Goal: Ask a question

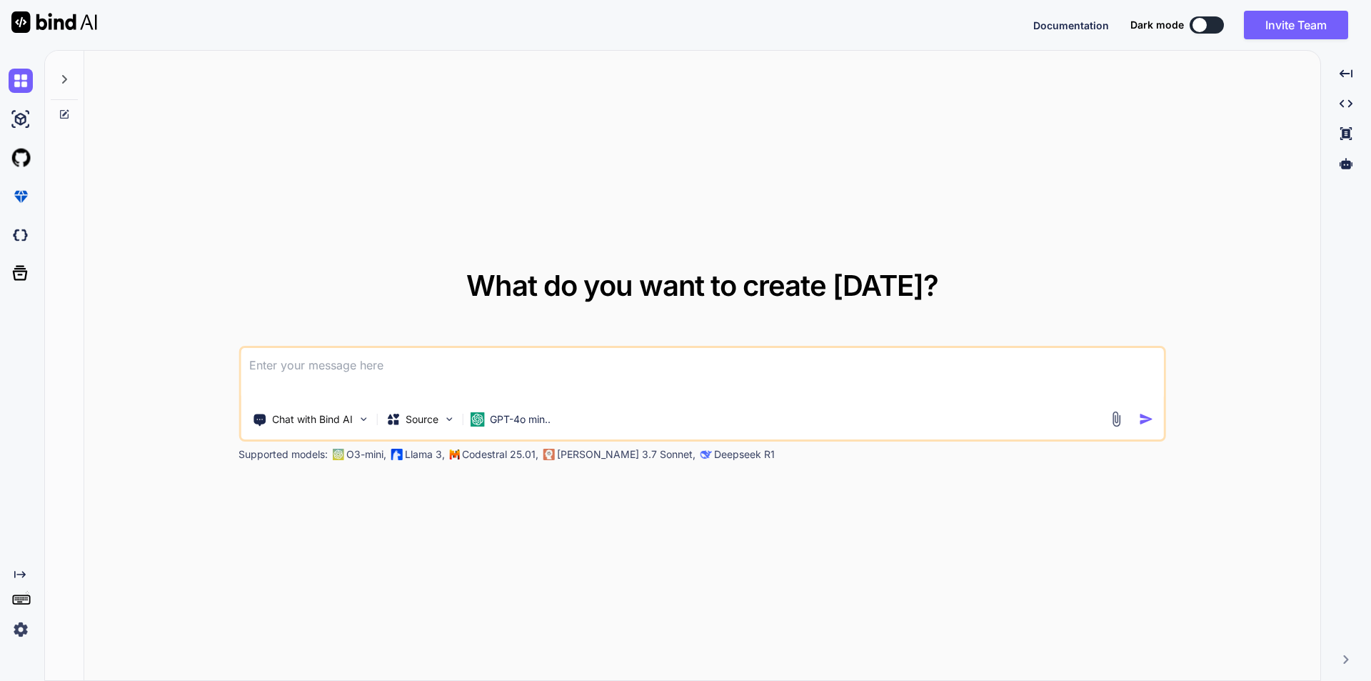
click at [669, 396] on textarea at bounding box center [702, 374] width 923 height 53
paste textarea "// blade file code <div class="row mt-3"> <div class="col-md-12"> <h6>Assign Ta…"
type textarea "// blade file code <div class="row mt-3"> <div class="col-md-12"> <h6>Assign Ta…"
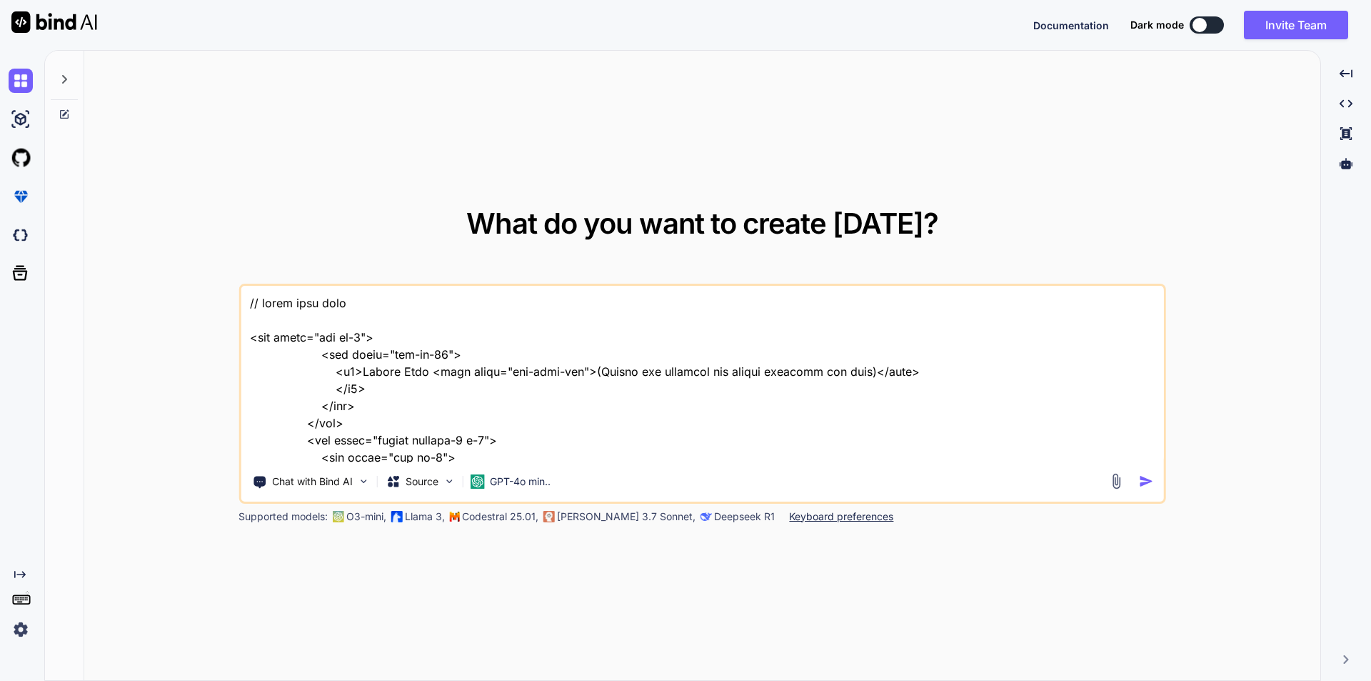
scroll to position [7459, 0]
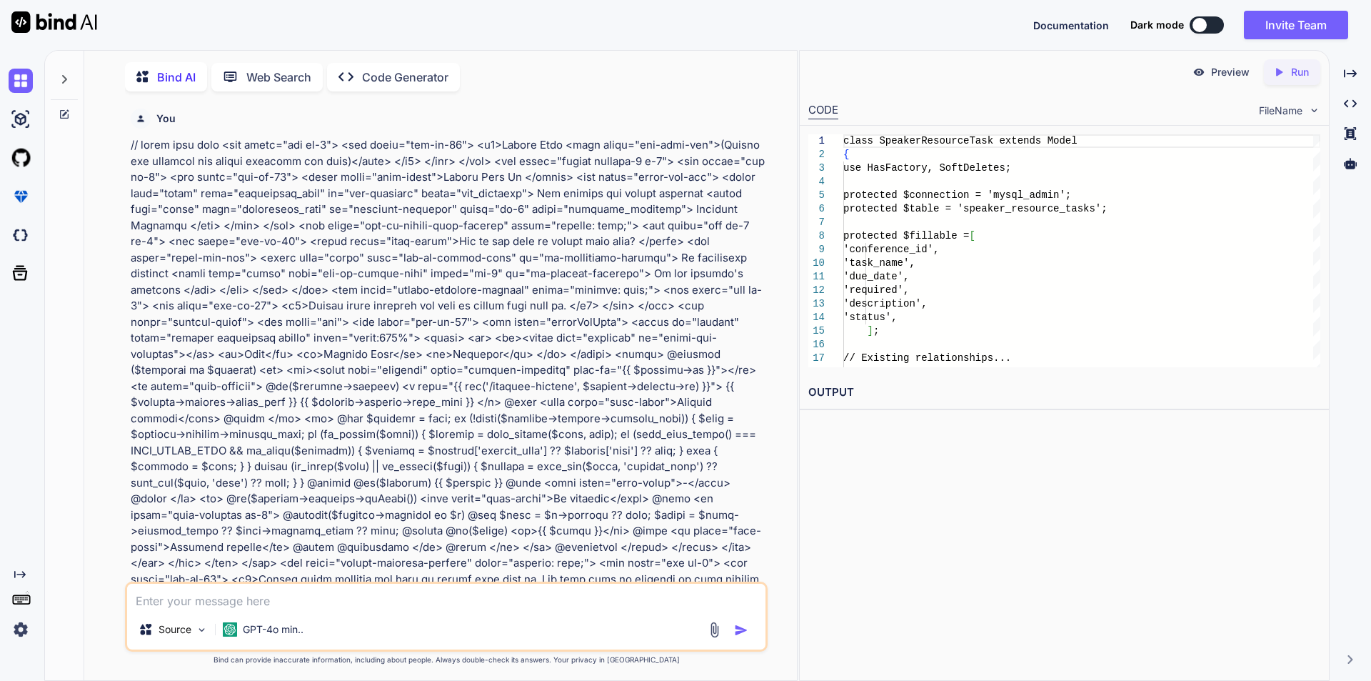
scroll to position [6, 0]
click at [1346, 71] on icon "Created with Pixso." at bounding box center [1350, 73] width 13 height 13
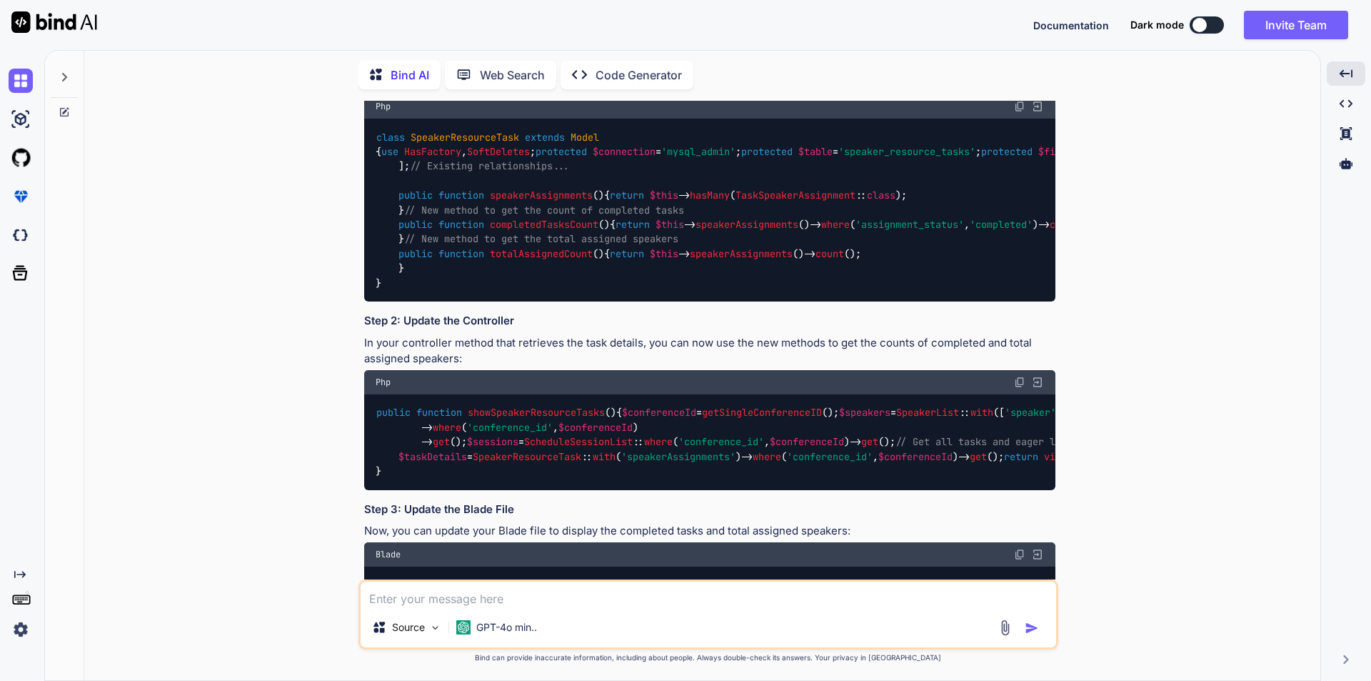
scroll to position [1764, 0]
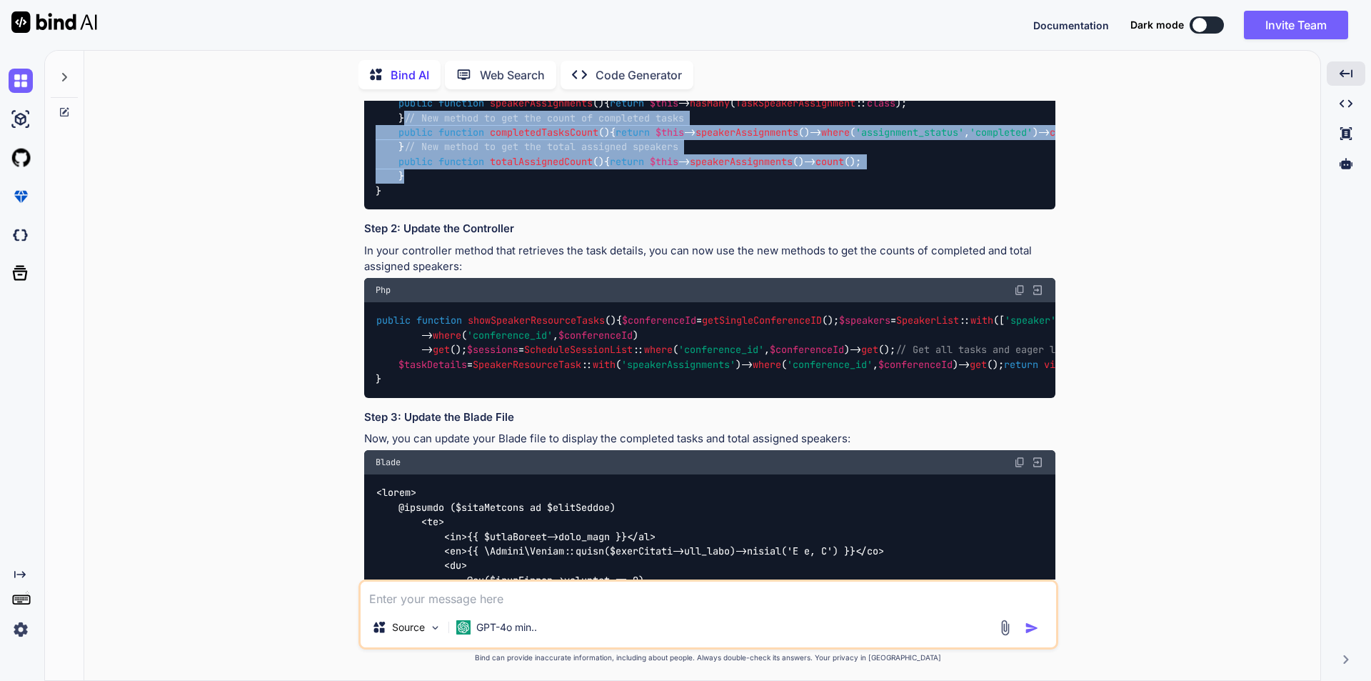
drag, startPoint x: 399, startPoint y: 349, endPoint x: 411, endPoint y: 490, distance: 141.9
click at [411, 209] on div "class SpeakerResourceTask extends Model { use HasFactory , SoftDeletes ; protec…" at bounding box center [709, 117] width 691 height 183
copy code "// New method to get the count of completed tasks public function completedTask…"
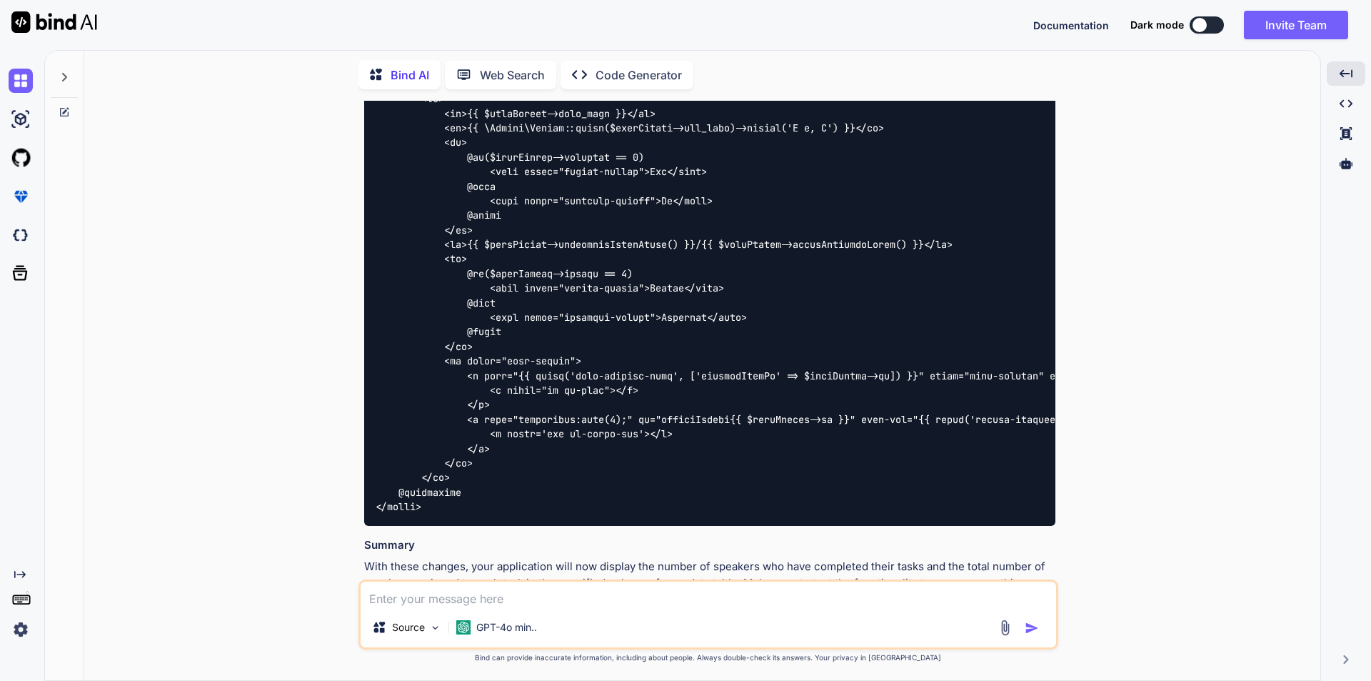
scroll to position [2193, 0]
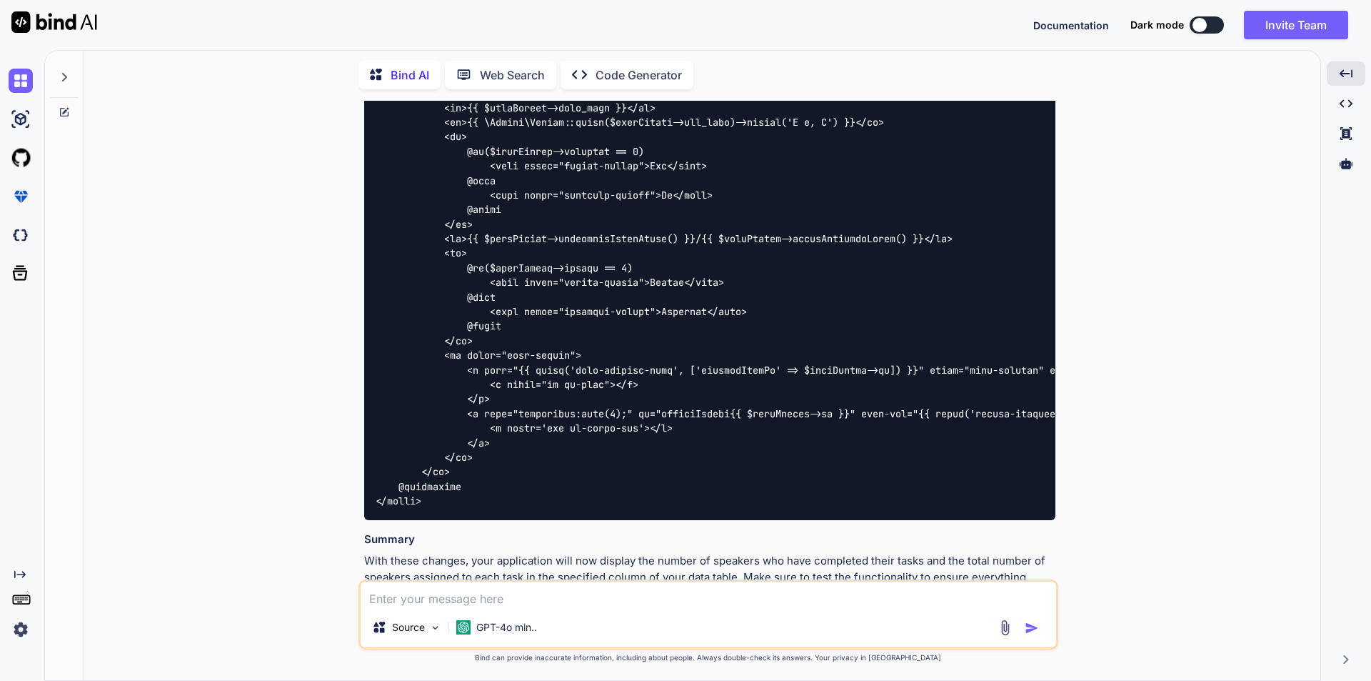
drag, startPoint x: 398, startPoint y: 345, endPoint x: 1035, endPoint y: 336, distance: 637.1
copy code "$taskDetails = SpeakerResourceTask :: with ( 'speakerAssignments' )-> where ( '…"
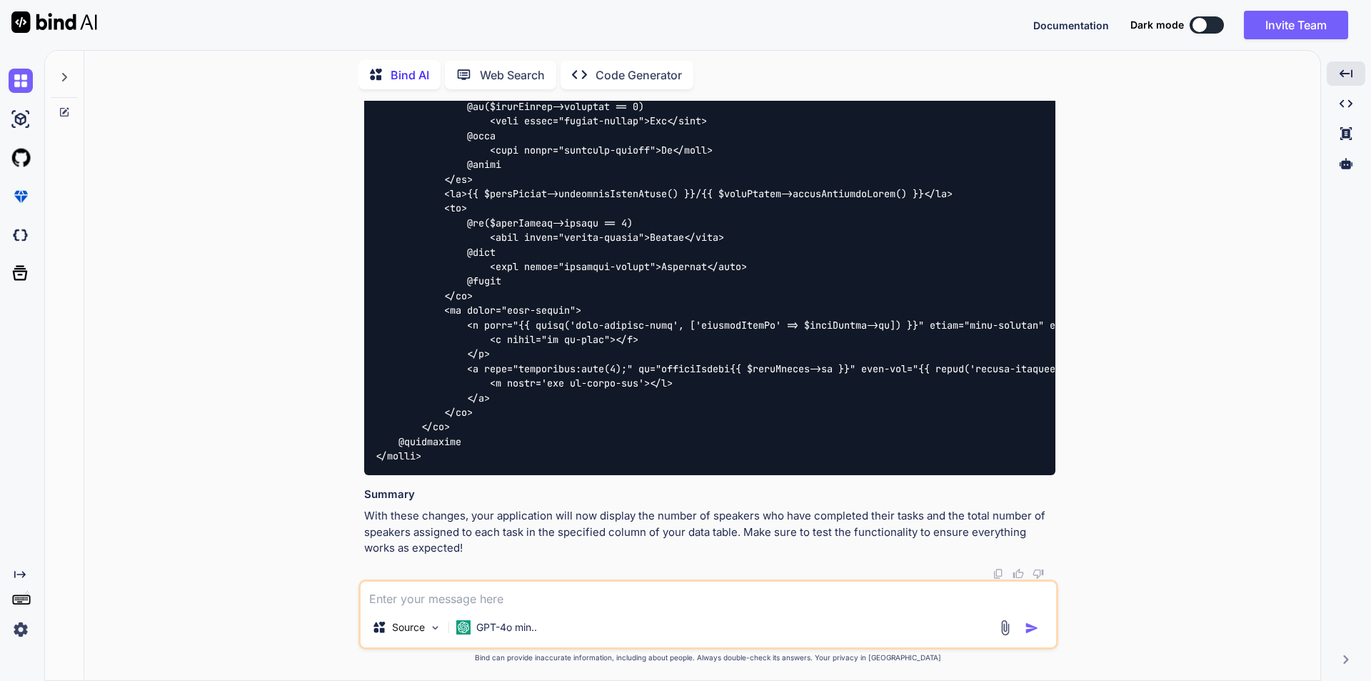
scroll to position [2478, 0]
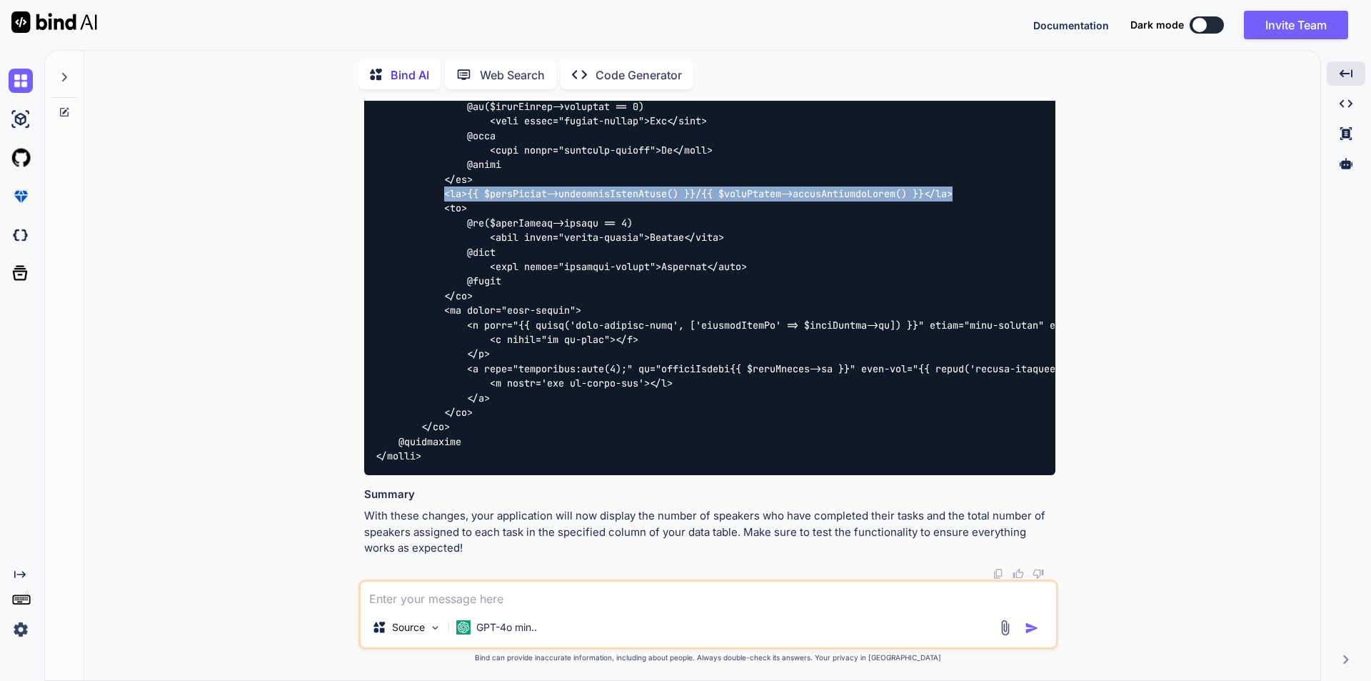
drag, startPoint x: 444, startPoint y: 399, endPoint x: 976, endPoint y: 395, distance: 532.1
click at [976, 395] on div at bounding box center [709, 238] width 691 height 474
copy code "<td>{{ $taskDetail->completedTasksCount() }}/{{ $taskDetail->totalAssignedCount…"
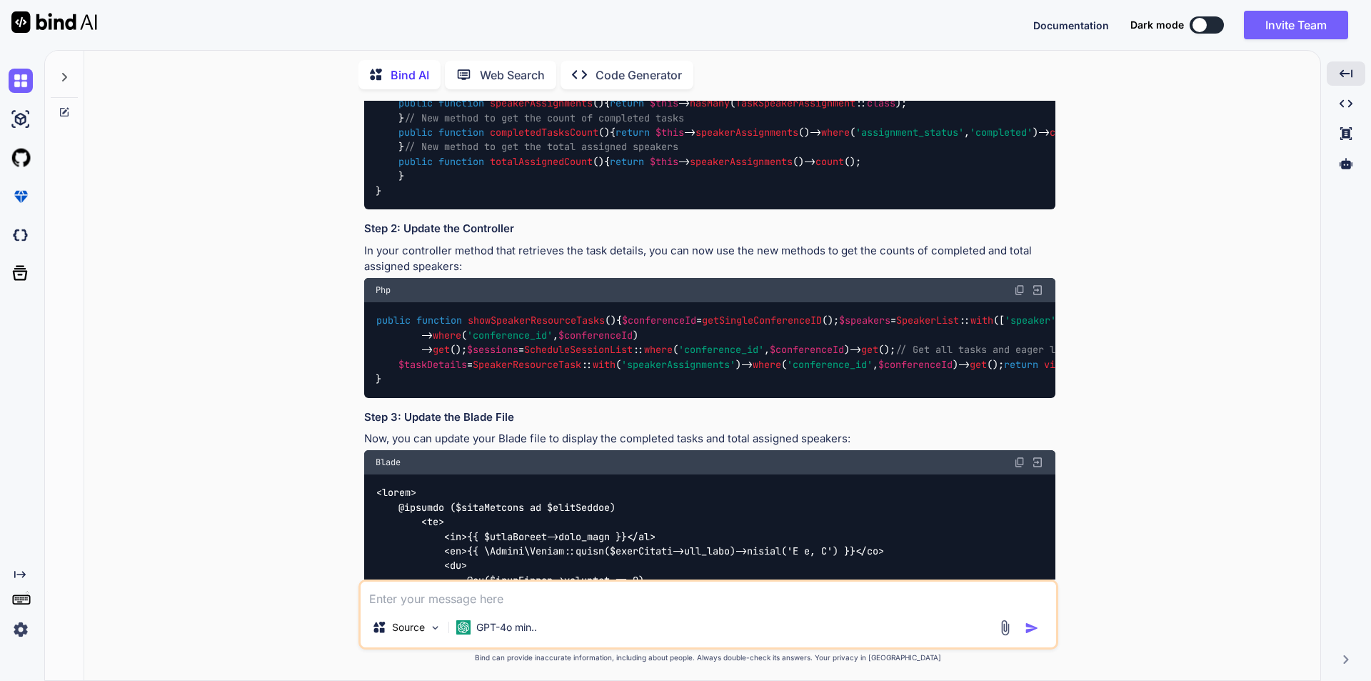
scroll to position [1836, 0]
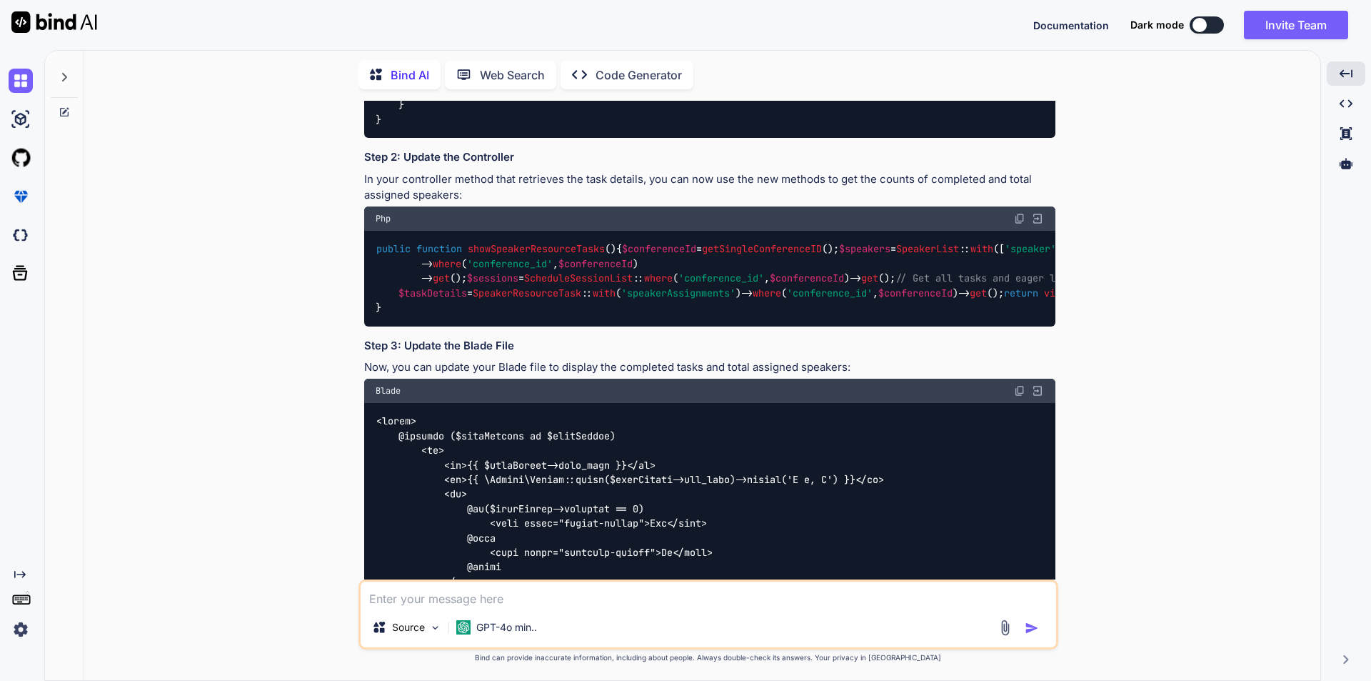
click at [856, 67] on span "'assignment_status'" at bounding box center [910, 60] width 109 height 13
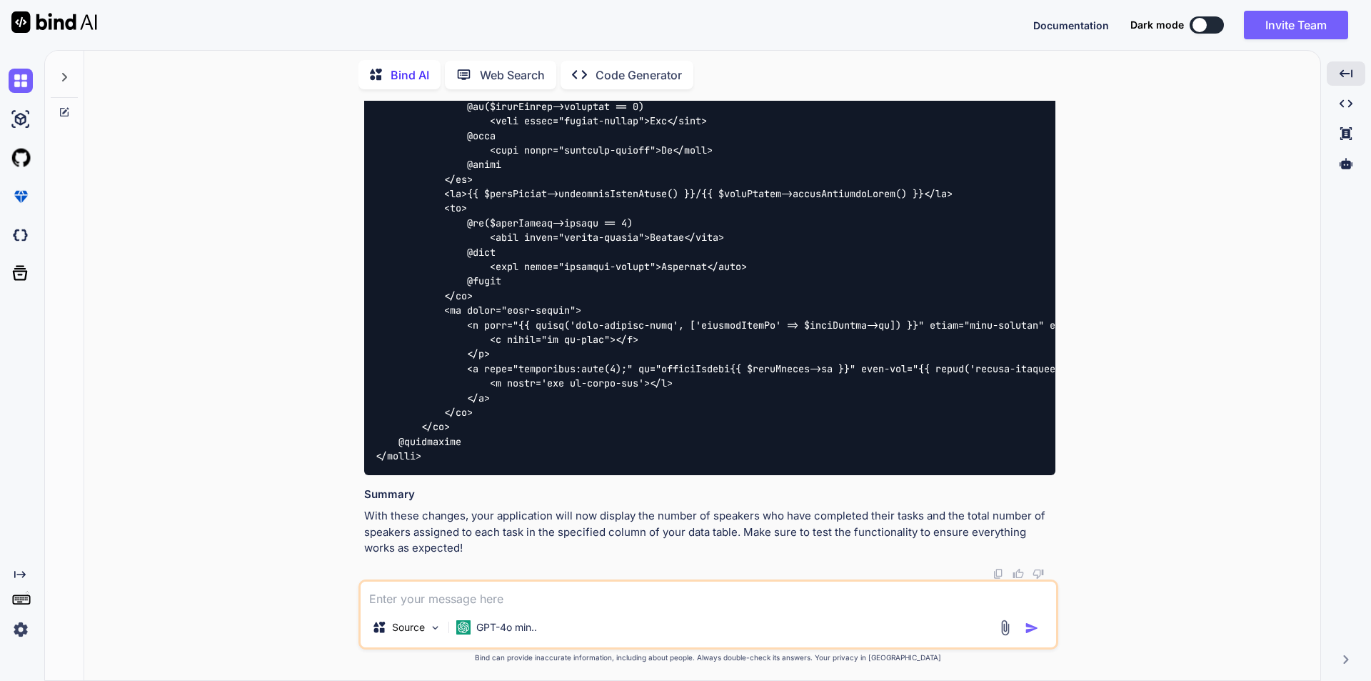
scroll to position [2693, 0]
click at [537, 592] on textarea at bounding box center [709, 594] width 696 height 26
paste textarea "SQLSTATE[42S22]: Column not found: 1054 Unknown column 'task_speaker_assignment…"
type textarea "getting error as: SQLSTATE[42S22]: Column not found: 1054 Unknown column 'task_…"
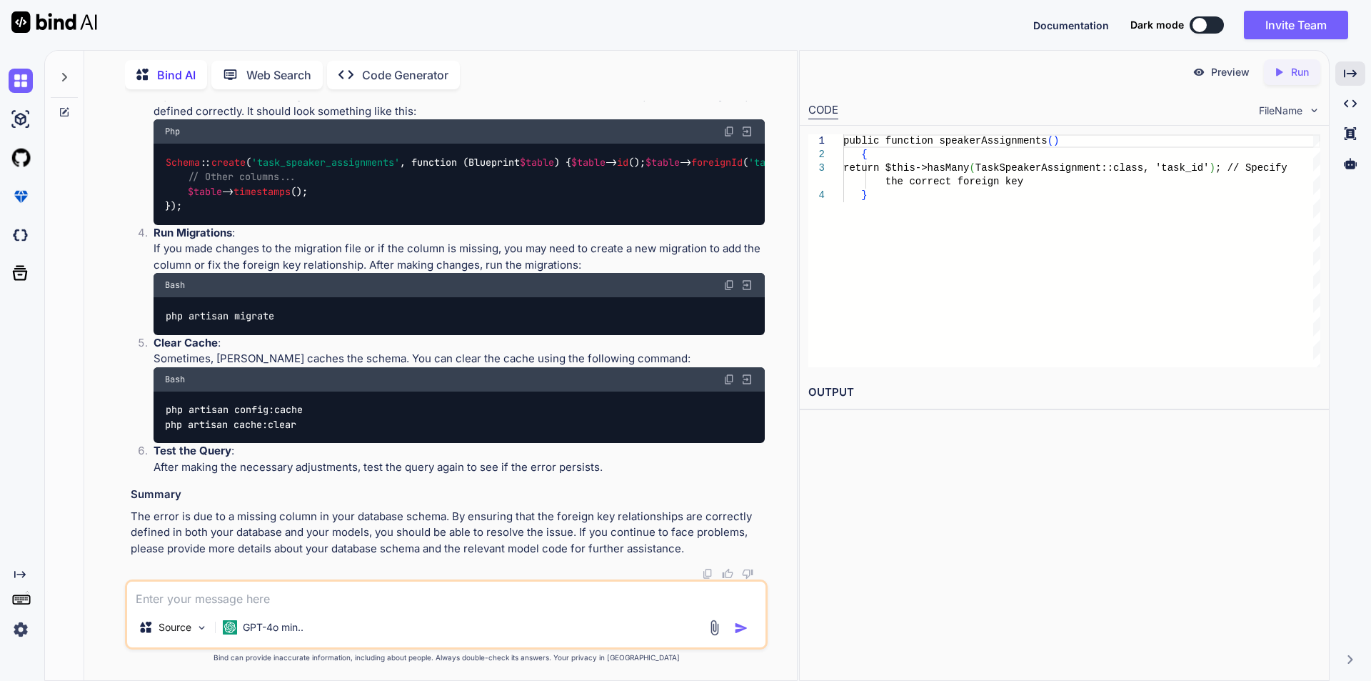
scroll to position [3449, 0]
drag, startPoint x: 174, startPoint y: 348, endPoint x: 155, endPoint y: 307, distance: 44.7
click at [155, 71] on div "public function speakerAssignments ( ) { return $this -> hasMany ( TaskSpeakerA…" at bounding box center [459, 52] width 611 height 37
click at [281, 600] on textarea at bounding box center [446, 594] width 639 height 26
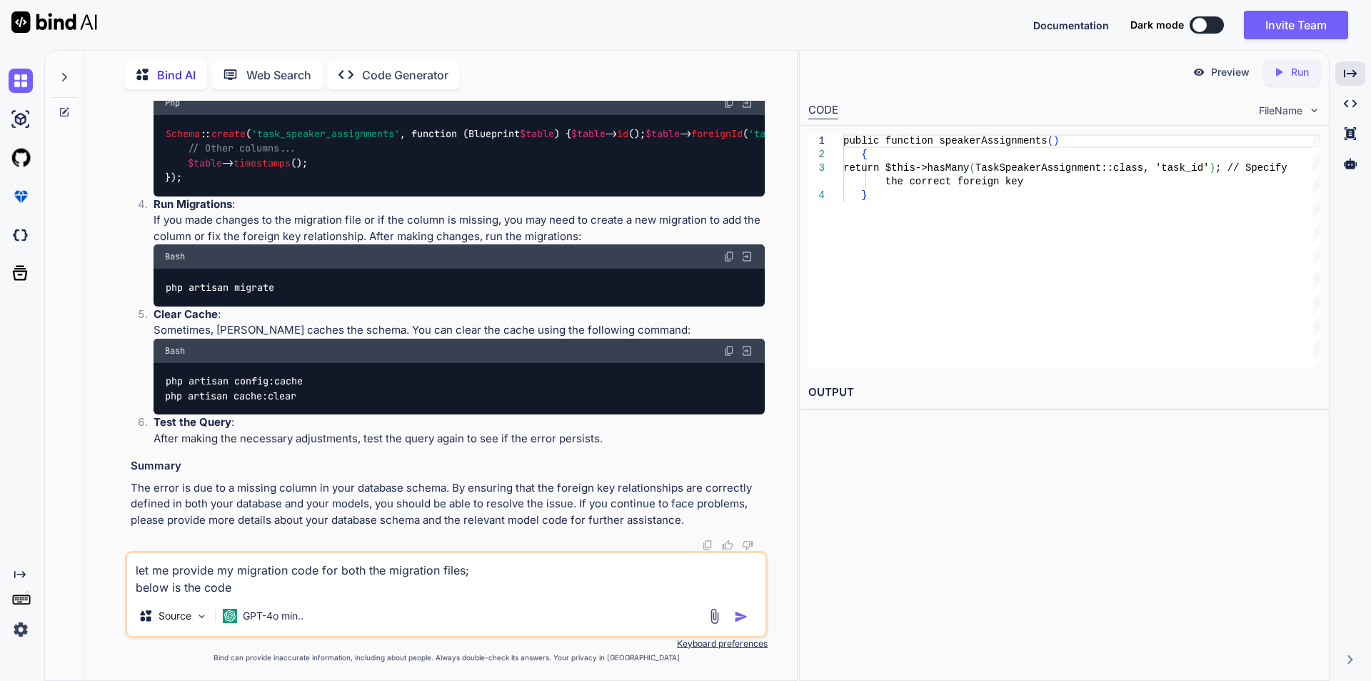
scroll to position [3827, 0]
click at [293, 595] on textarea "let me provide my migration code for both the migration files; below is the code" at bounding box center [446, 574] width 639 height 43
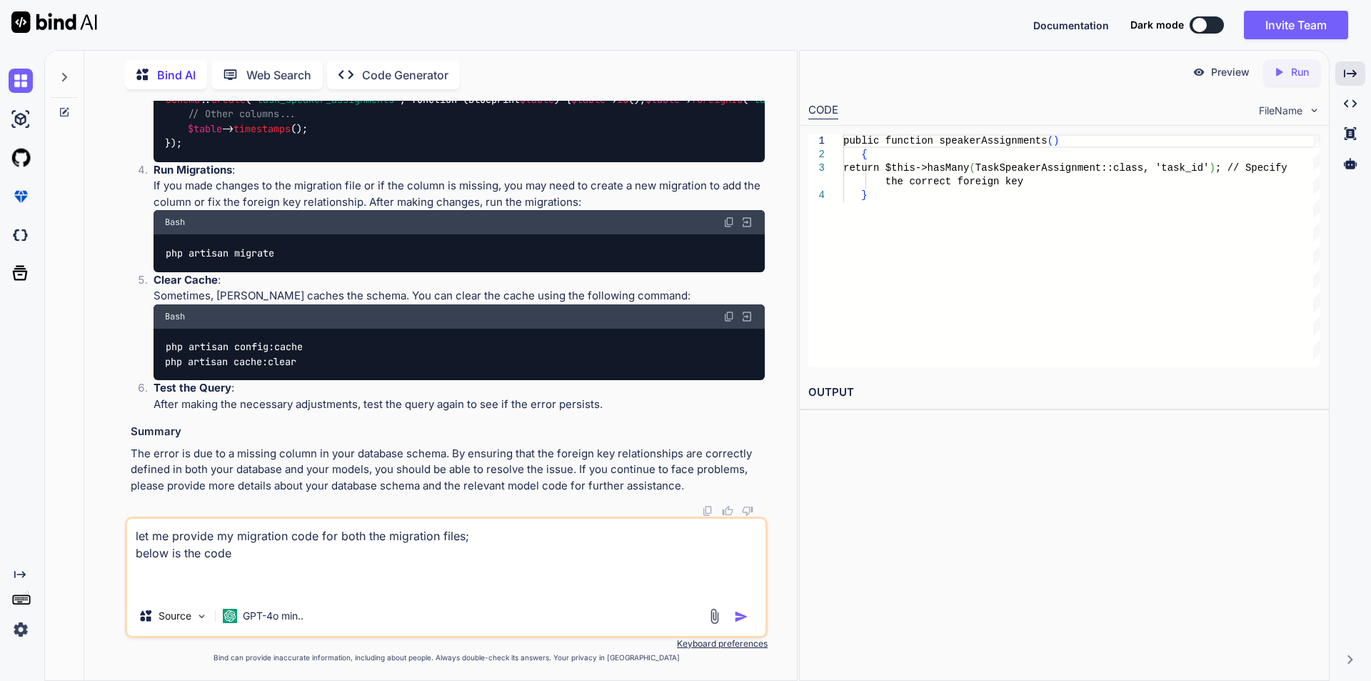
paste textarea "public function up(): void { Schema::connection('mysql_admin')->create( 'speake…"
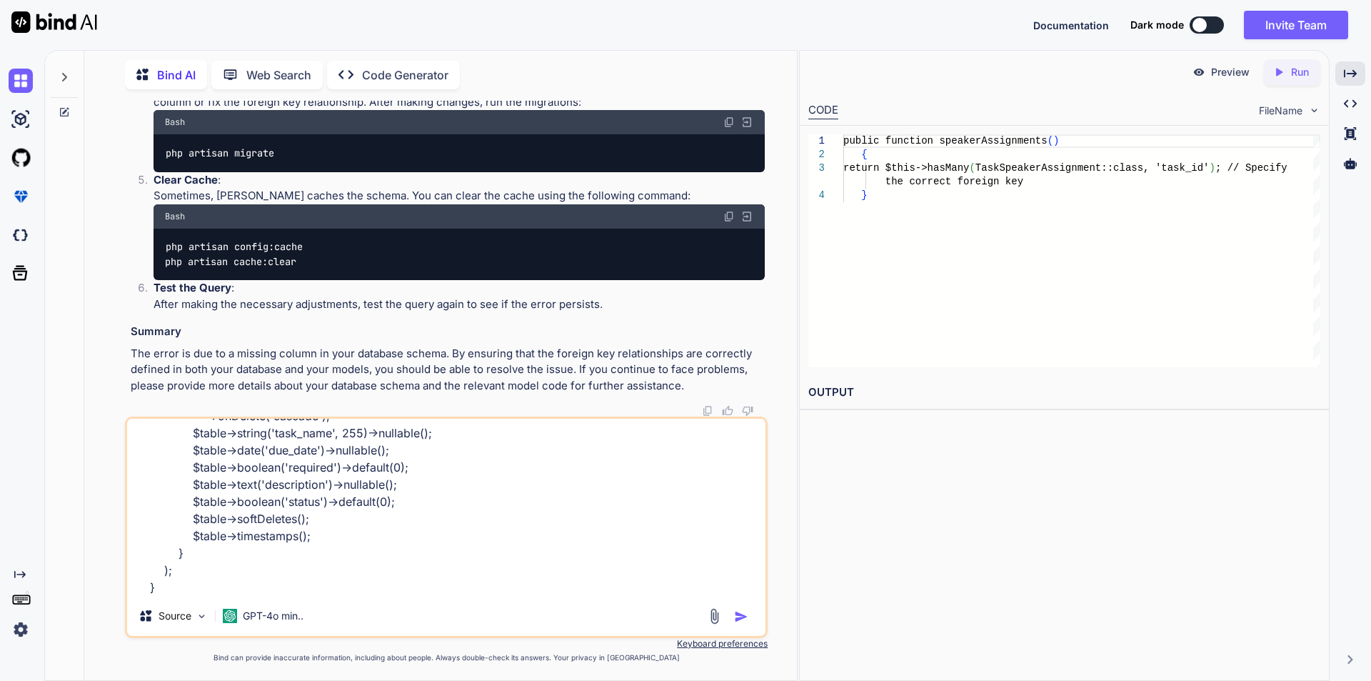
scroll to position [3898, 0]
paste textarea "public function up(): void { Schema::connection('mysql_admin')->create( 'speake…"
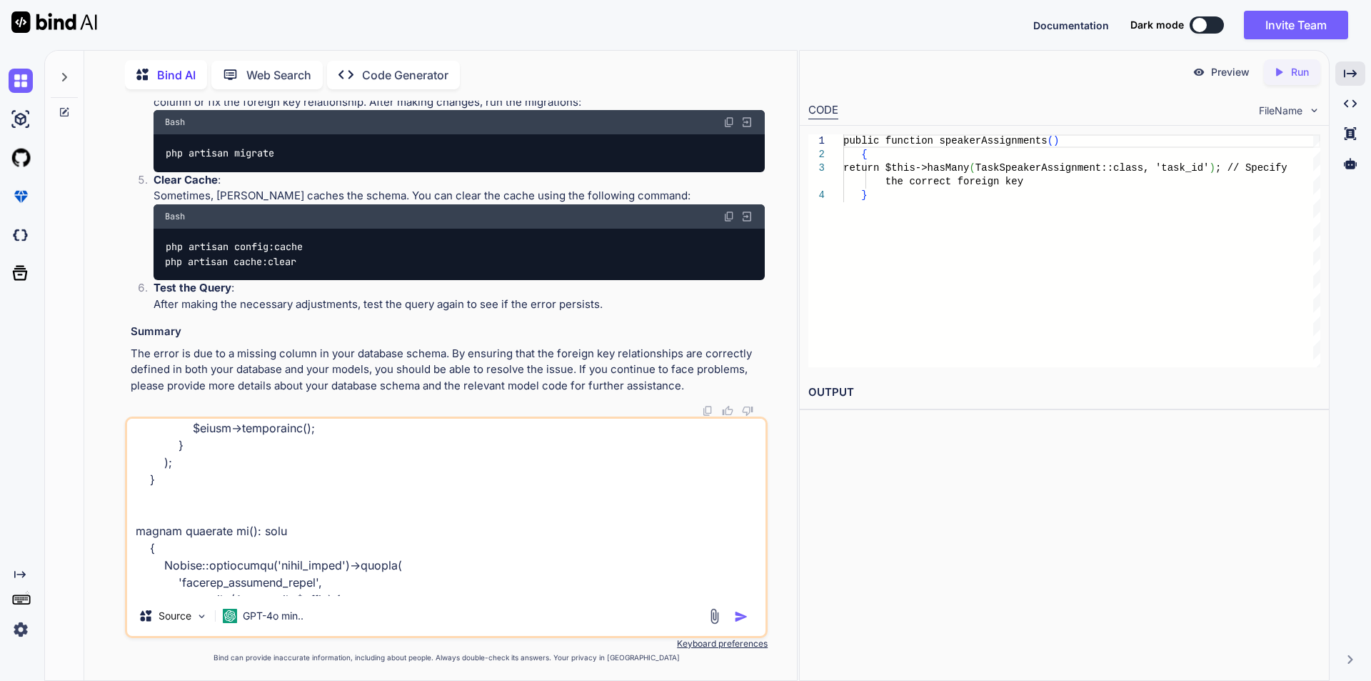
scroll to position [350, 0]
drag, startPoint x: 134, startPoint y: 533, endPoint x: 161, endPoint y: 552, distance: 33.9
click at [161, 552] on textarea at bounding box center [446, 507] width 639 height 177
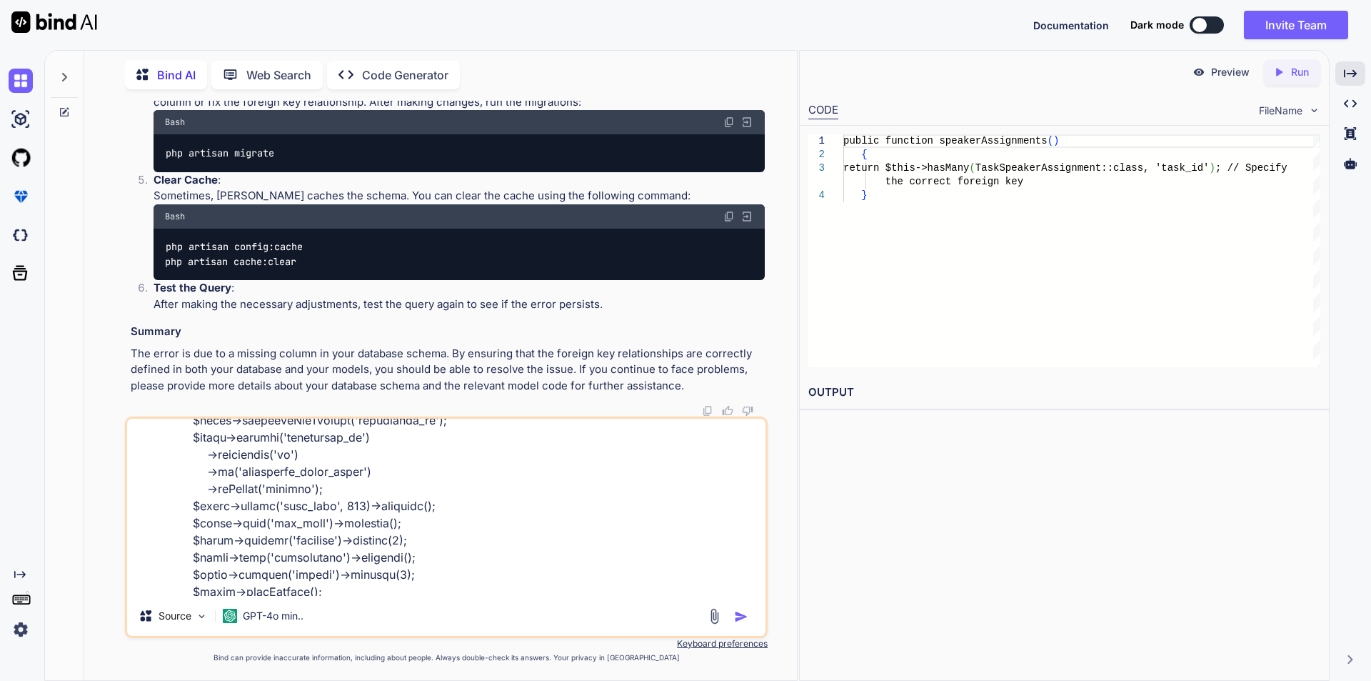
scroll to position [637, 0]
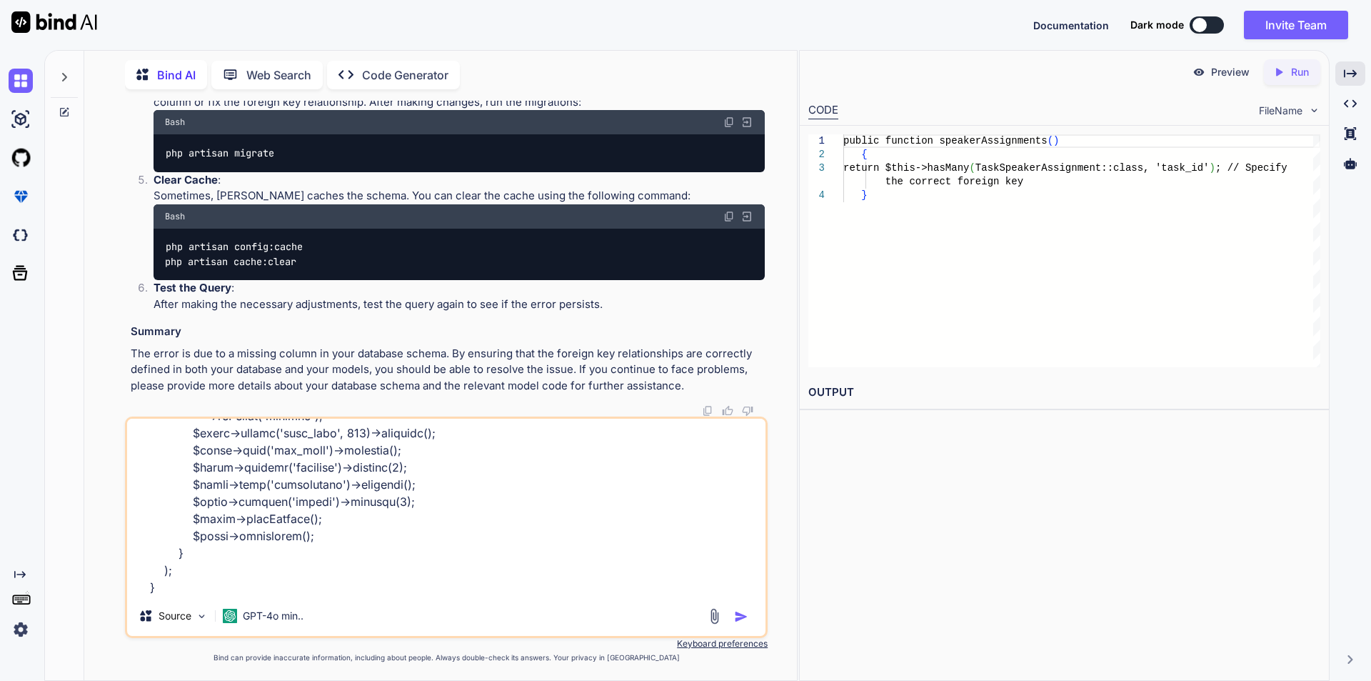
click at [162, 587] on textarea at bounding box center [446, 507] width 639 height 177
paste textarea "task_assignments', function (Blueprint $table) { $table->id(); $table->unsigned…"
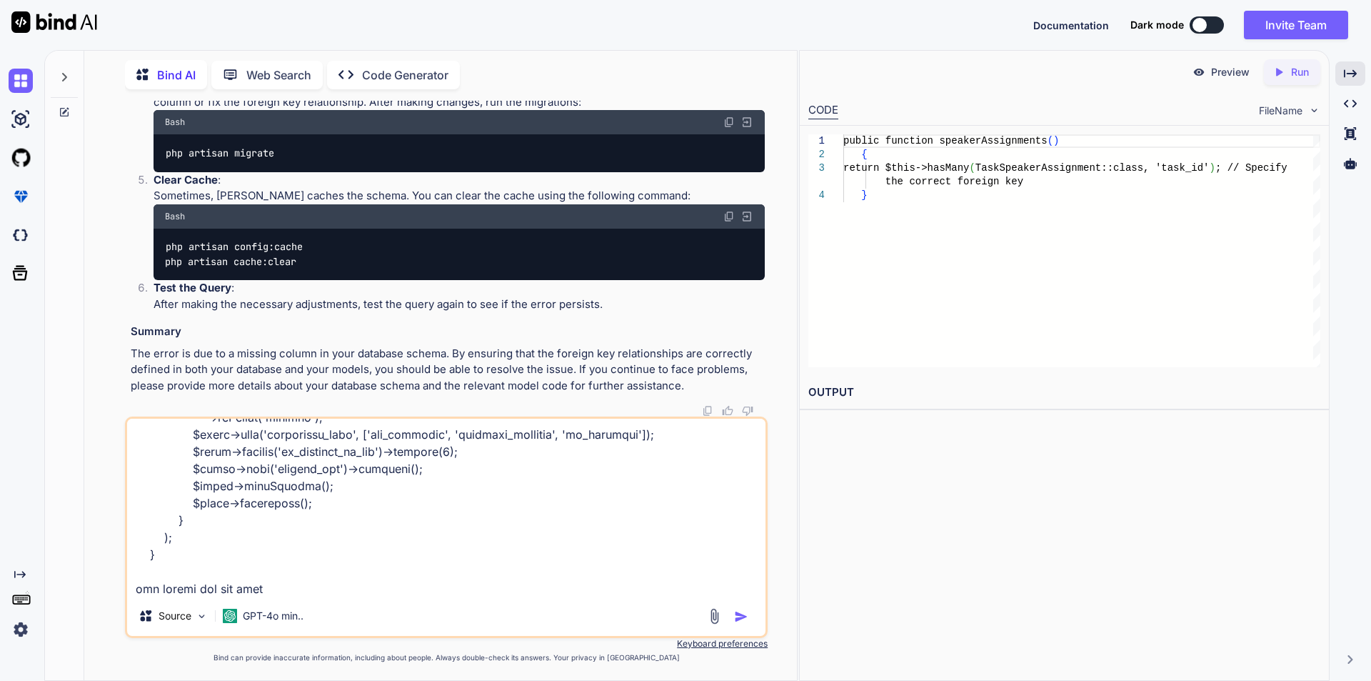
type textarea "let me provide my migration code for both the migration files; below is the cod…"
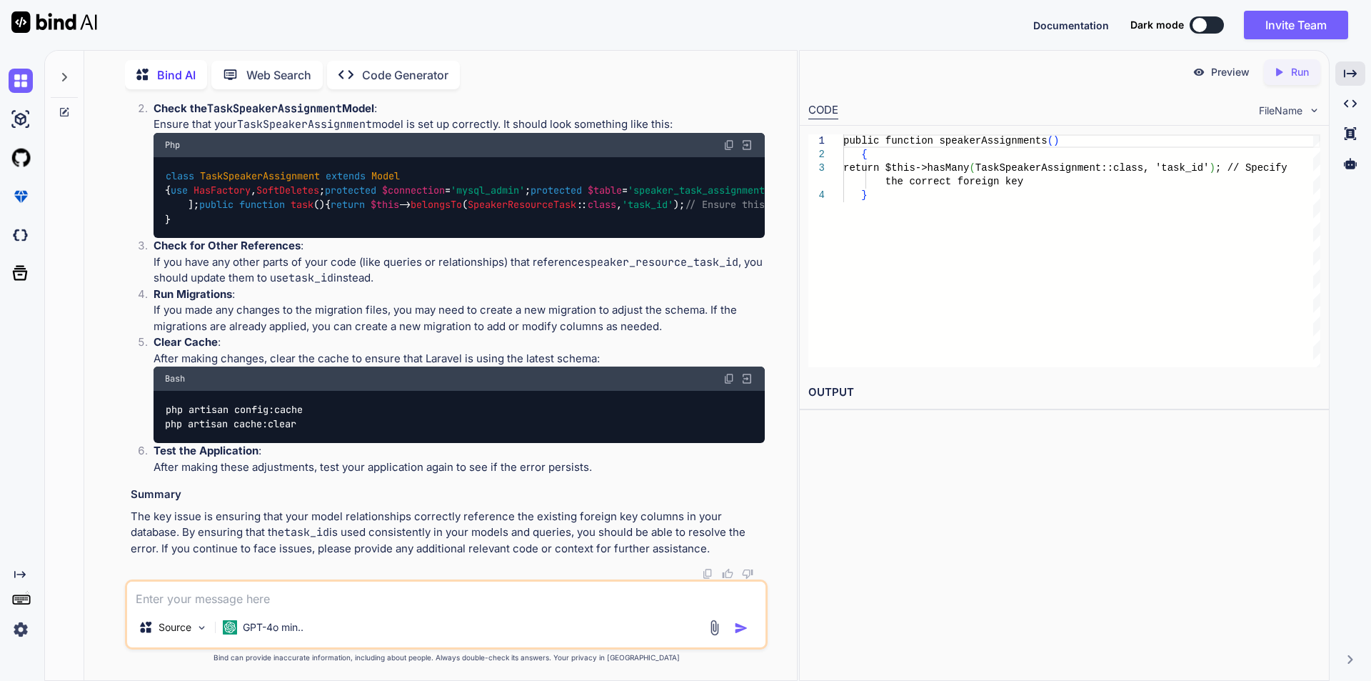
scroll to position [4539, 0]
drag, startPoint x: 171, startPoint y: 319, endPoint x: 165, endPoint y: 278, distance: 41.8
click at [165, 89] on code "public function speakerAssignments ( ) { return $this -> hasMany ( TaskSpeakerA…" at bounding box center [549, 81] width 768 height 15
copy code "public function speakerAssignments ( ) { return $this -> hasMany ( TaskSpeakerA…"
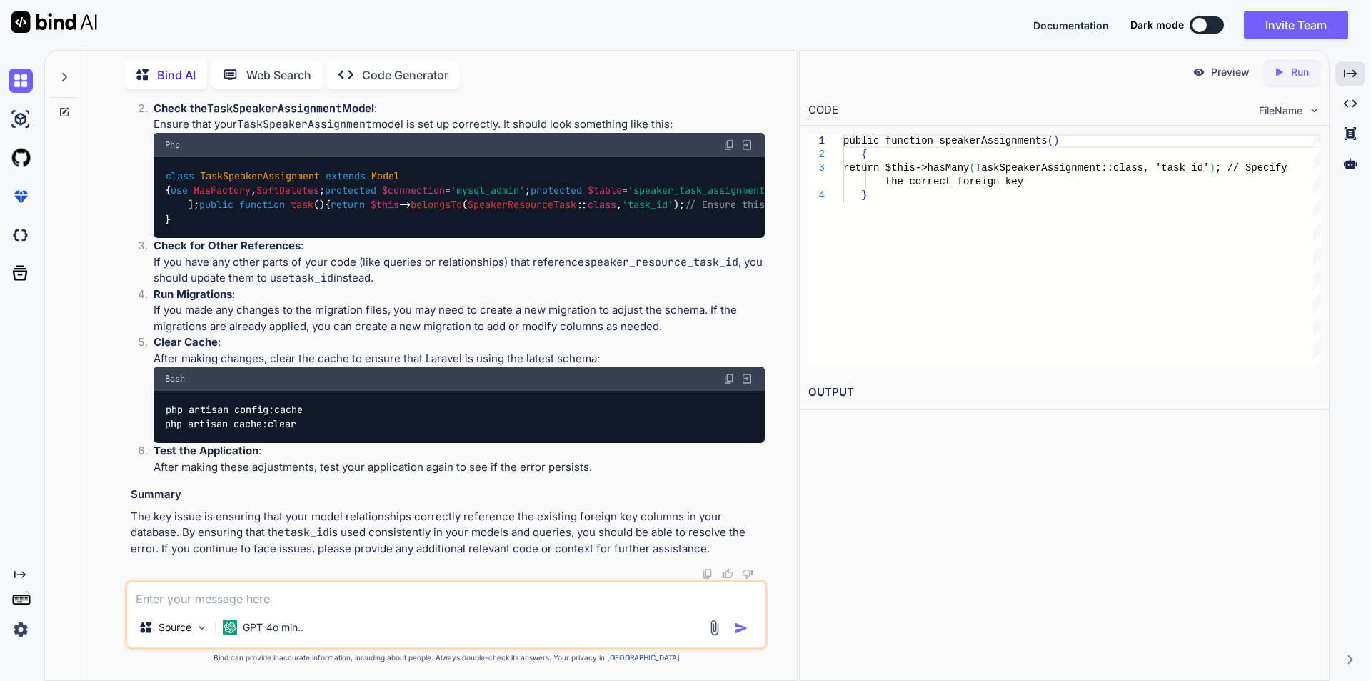
drag, startPoint x: 197, startPoint y: 453, endPoint x: 188, endPoint y: 417, distance: 36.9
click at [188, 239] on div "class TaskSpeakerAssignment extends Model { use HasFactory , SoftDeletes ; prot…" at bounding box center [459, 197] width 611 height 81
copy code "public function task ( ) { return $this -> belongsTo ( SpeakerResourceTask :: c…"
click at [336, 593] on textarea at bounding box center [446, 594] width 639 height 26
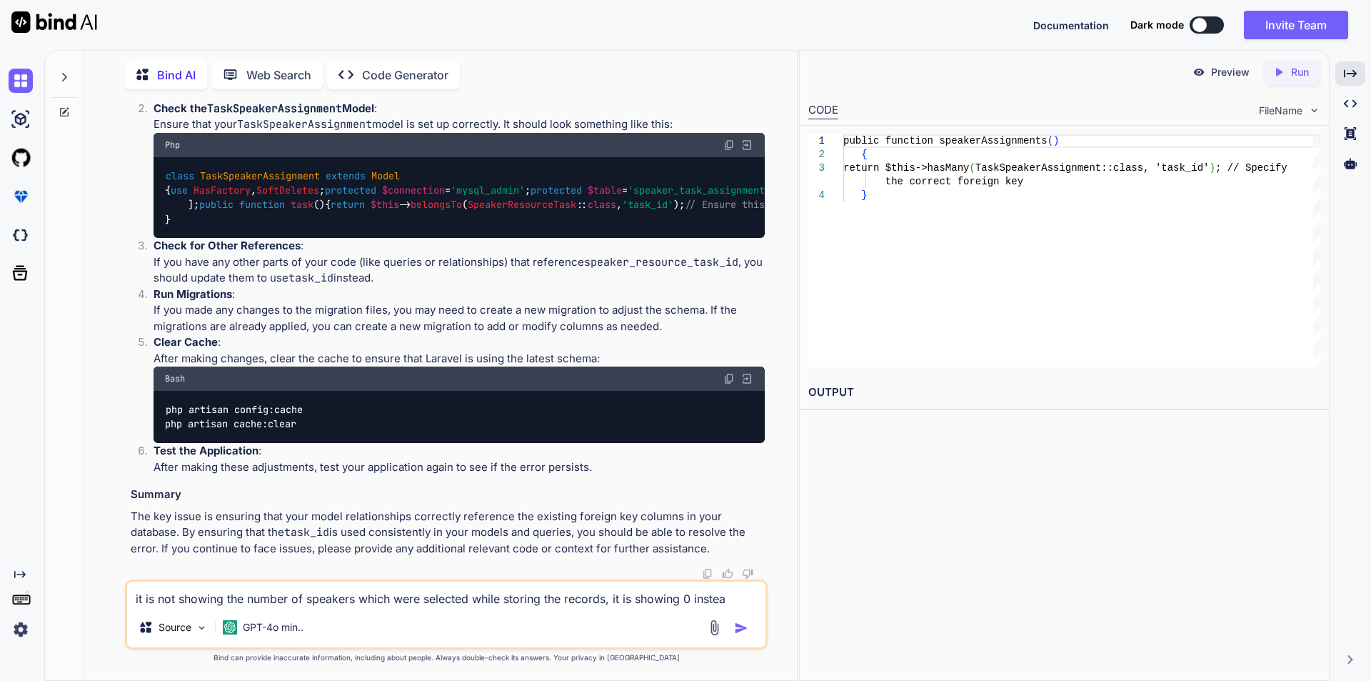
type textarea "it is not showing the number of speakers which were selected while storing the …"
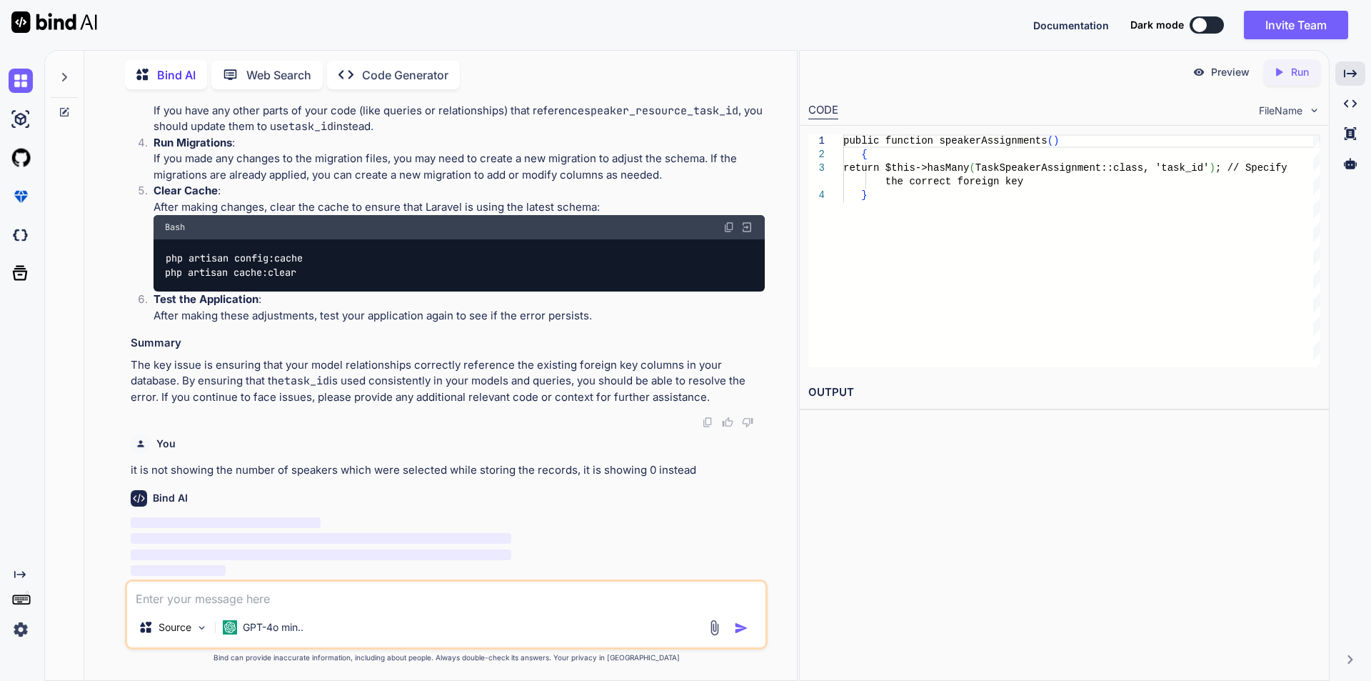
scroll to position [5167, 0]
click at [1358, 81] on div "Created with Pixso." at bounding box center [1351, 73] width 30 height 24
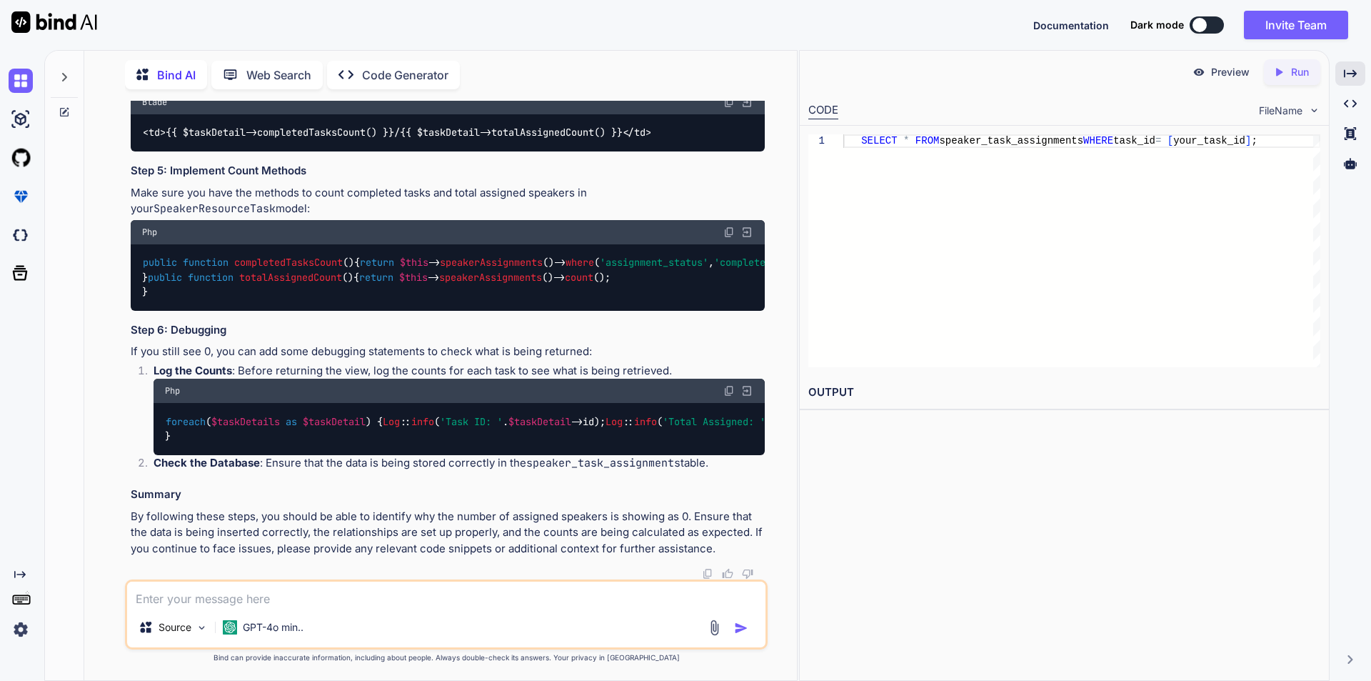
scroll to position [6698, 0]
click at [268, 599] on textarea at bounding box center [446, 594] width 639 height 26
type textarea "not working, can we have another approach while storing the records to manage t…"
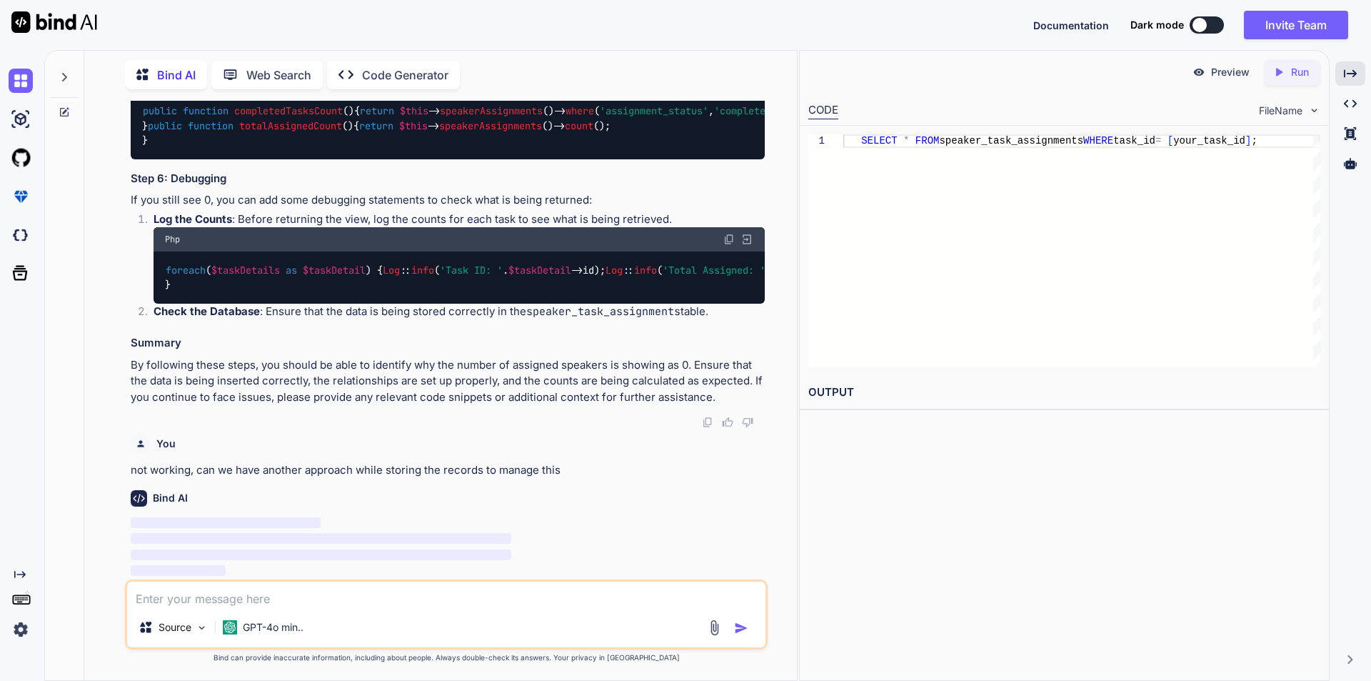
scroll to position [6849, 0]
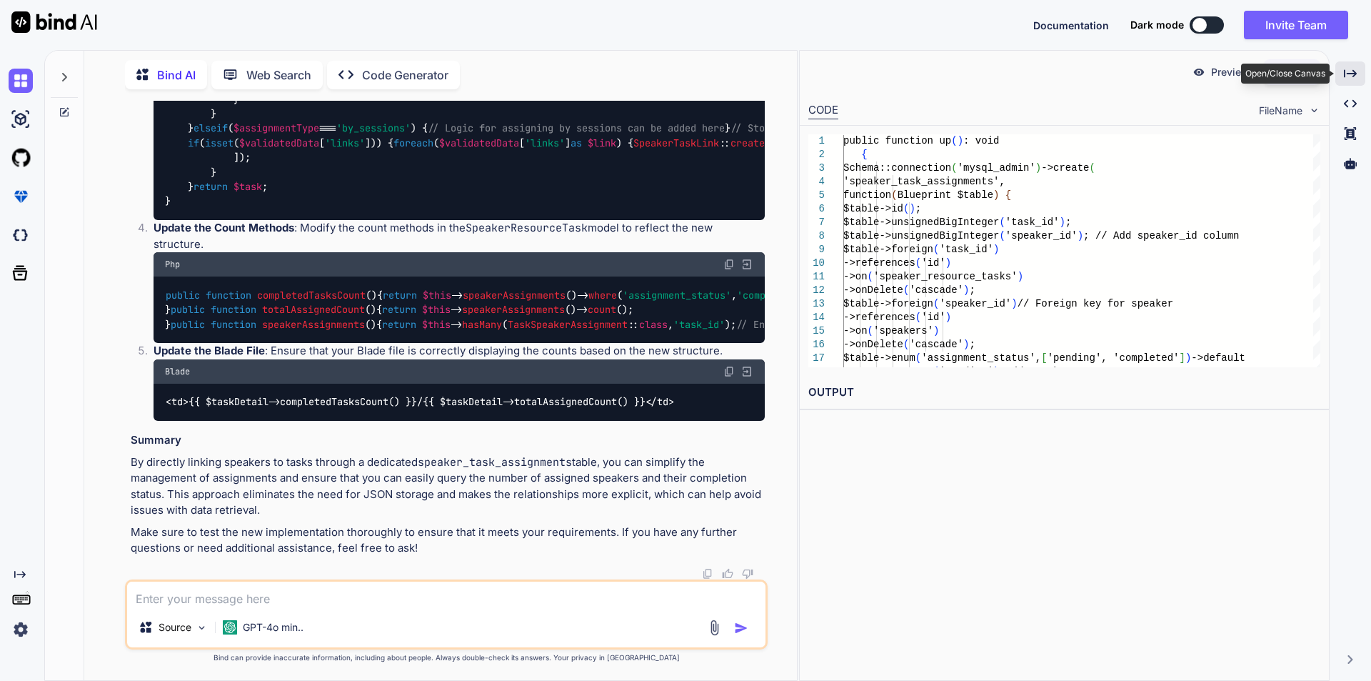
click at [1344, 76] on icon "Created with Pixso." at bounding box center [1350, 73] width 13 height 13
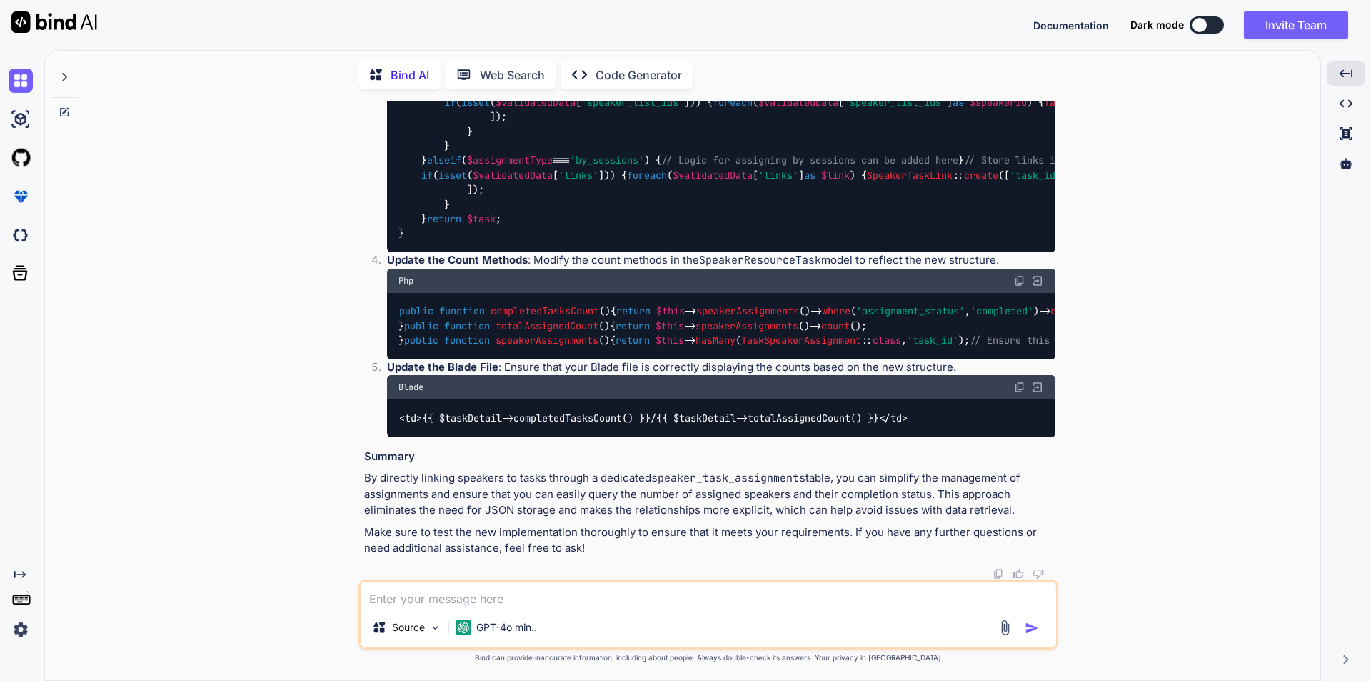
scroll to position [6746, 0]
